Goal: Browse casually

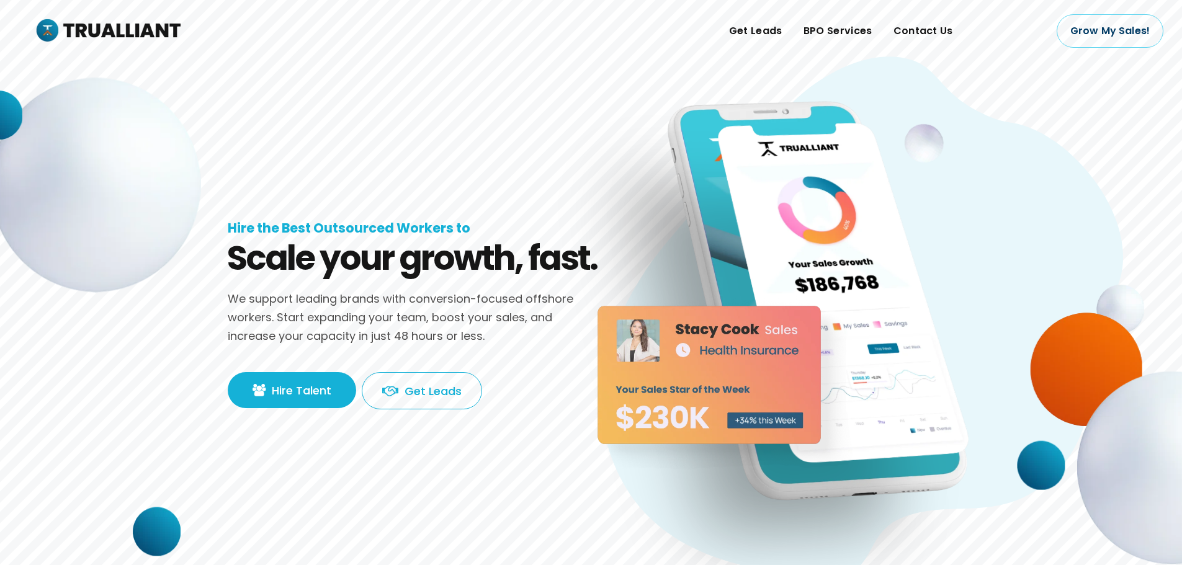
click at [1078, 367] on img at bounding box center [1086, 370] width 112 height 114
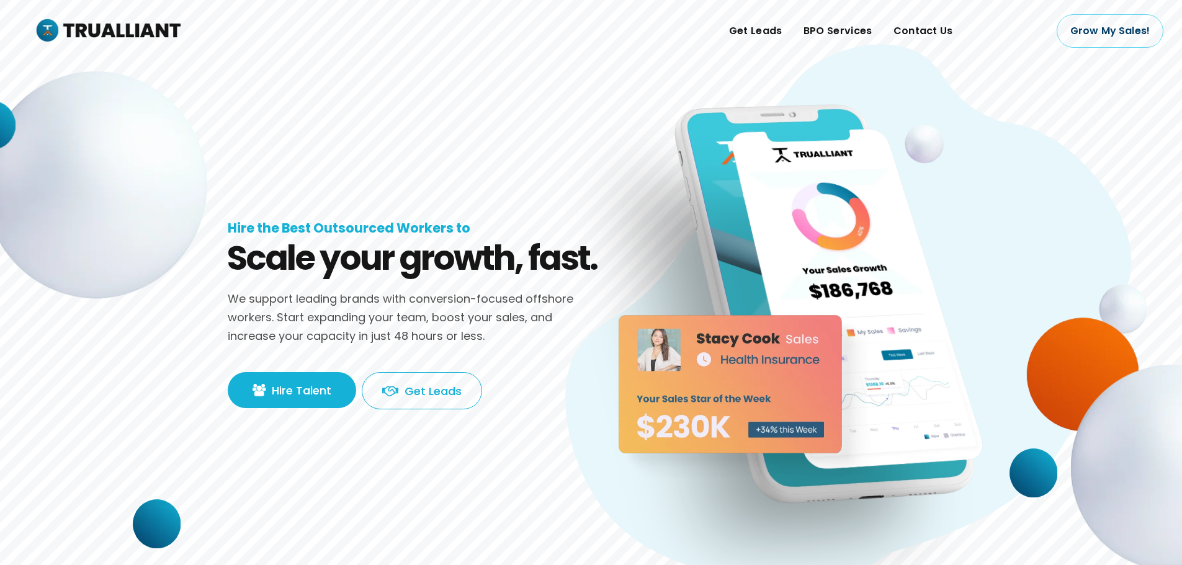
click at [310, 55] on div "Get Leads BPO Services Contact Us" at bounding box center [606, 31] width 851 height 62
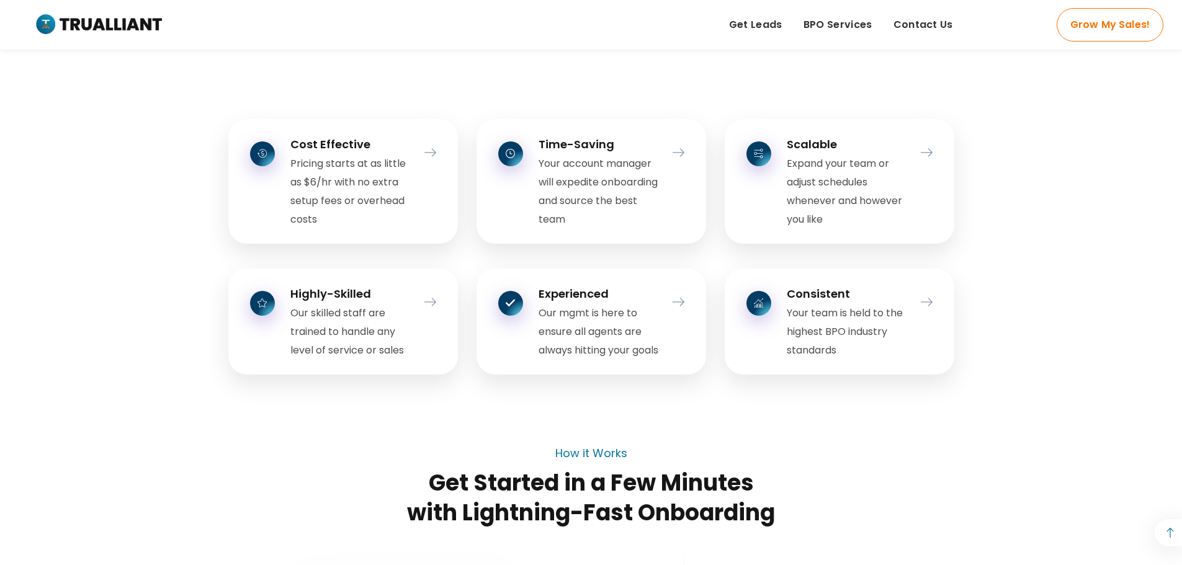
scroll to position [1489, 0]
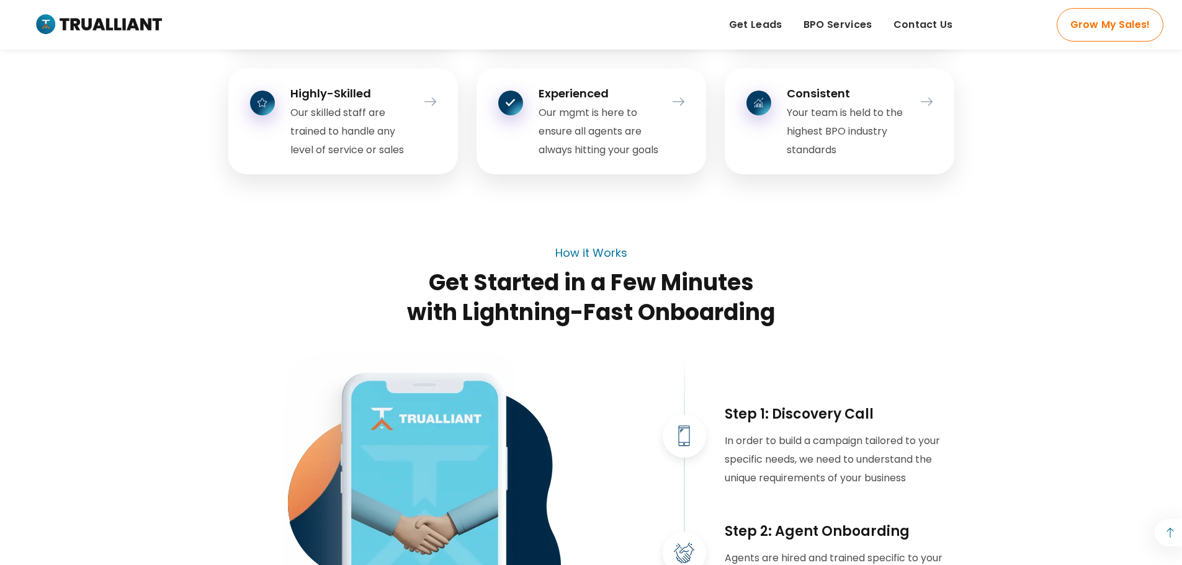
click at [140, 417] on div "Cost Effective Pricing starts at as little as $6/hr with no extra setup fees or…" at bounding box center [591, 339] width 1182 height 909
